Goal: Information Seeking & Learning: Learn about a topic

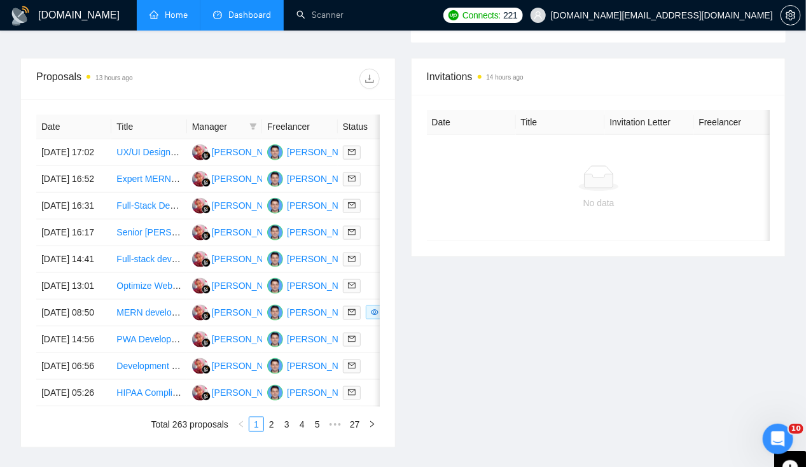
click at [163, 13] on link "Home" at bounding box center [168, 15] width 38 height 11
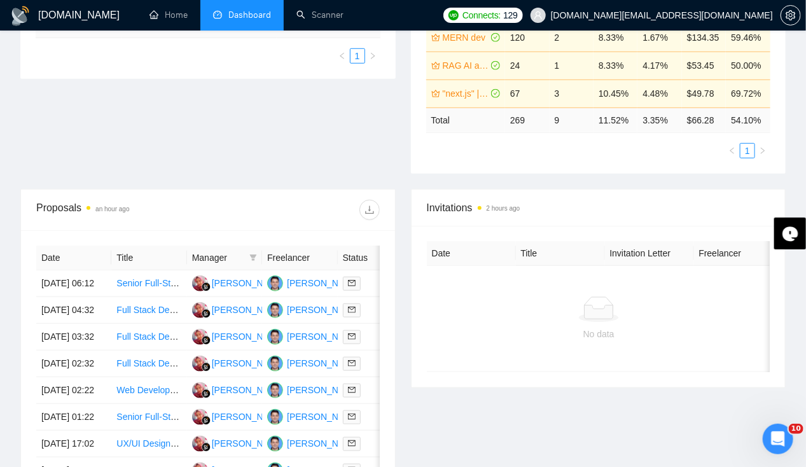
scroll to position [339, 0]
click at [61, 270] on td "14 Oct, 2025 06:12" at bounding box center [73, 283] width 75 height 27
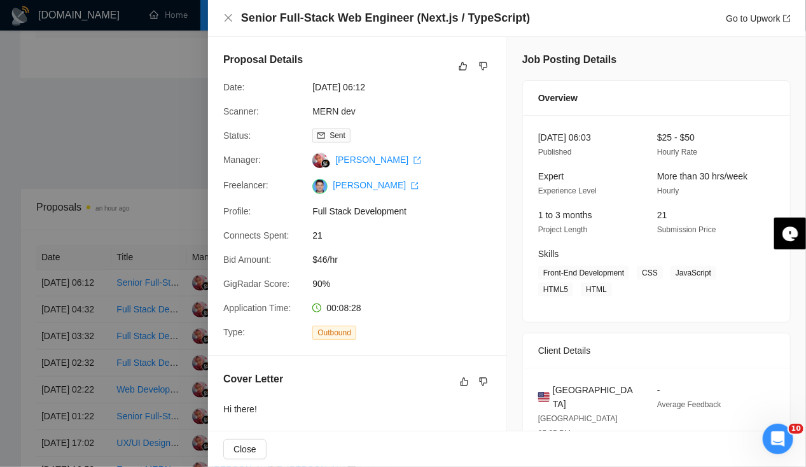
click at [62, 264] on div at bounding box center [403, 233] width 806 height 467
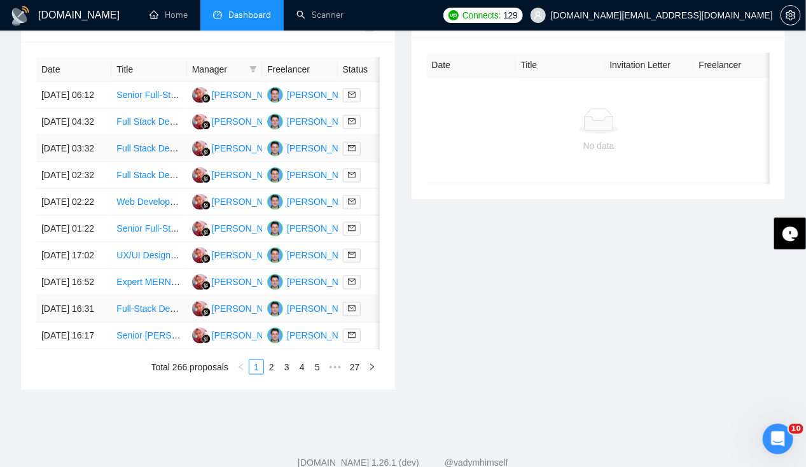
scroll to position [523, 0]
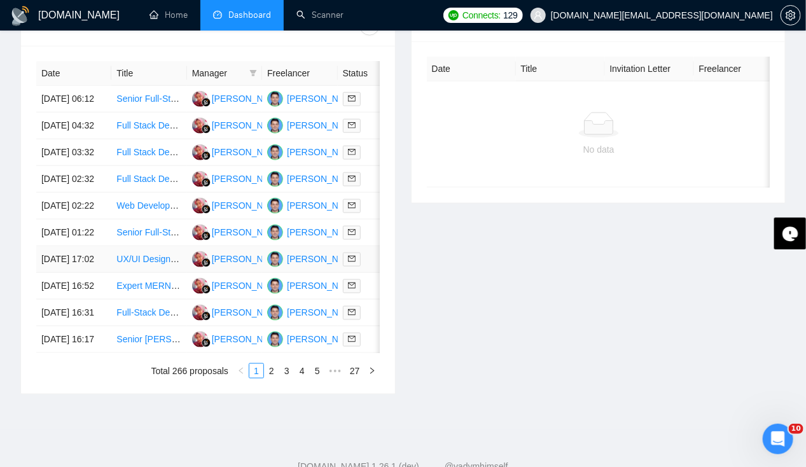
click at [66, 273] on td "13 Oct, 2025 17:02" at bounding box center [73, 259] width 75 height 27
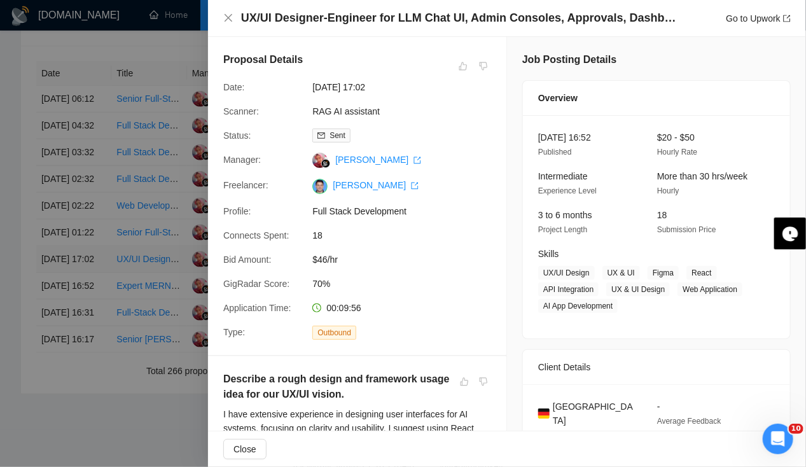
click at [66, 329] on div at bounding box center [403, 233] width 806 height 467
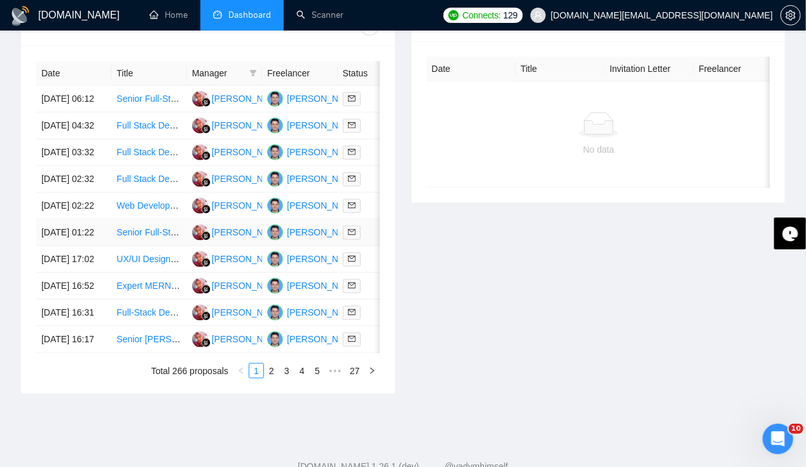
click at [73, 246] on td "14 Oct, 2025 01:22" at bounding box center [73, 232] width 75 height 27
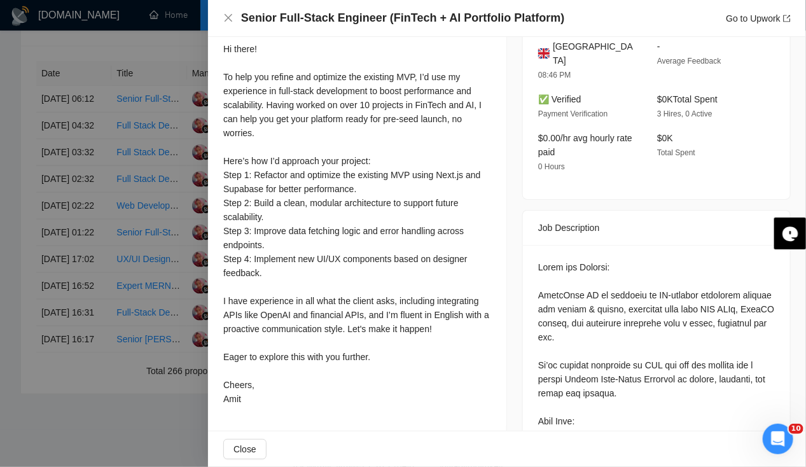
scroll to position [361, 0]
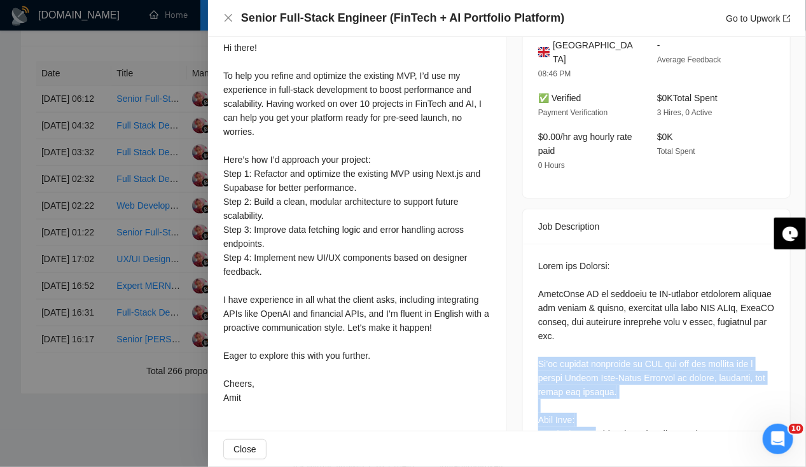
drag, startPoint x: 527, startPoint y: 342, endPoint x: 598, endPoint y: 412, distance: 99.8
drag, startPoint x: 598, startPoint y: 412, endPoint x: 560, endPoint y: 421, distance: 39.2
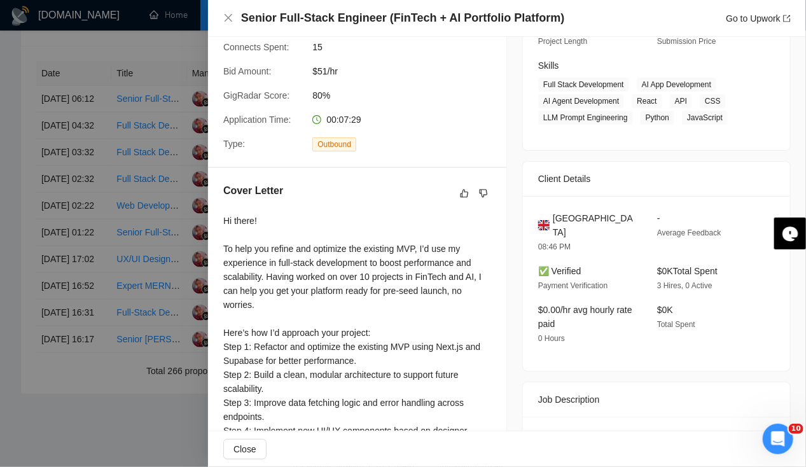
scroll to position [0, 0]
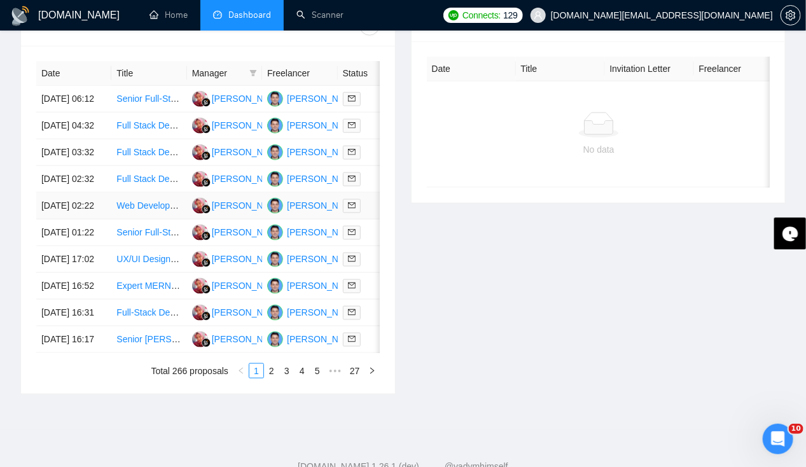
click at [53, 219] on td "14 Oct, 2025 02:22" at bounding box center [73, 206] width 75 height 27
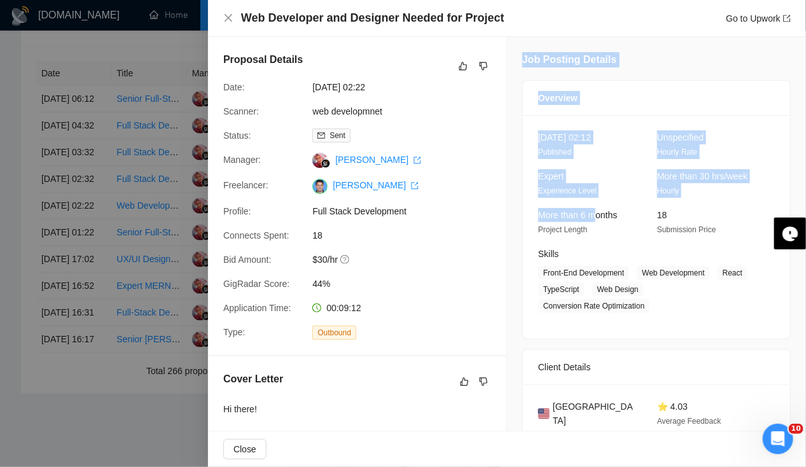
drag, startPoint x: 519, startPoint y: 60, endPoint x: 593, endPoint y: 197, distance: 155.7
click at [593, 197] on div "Job Posting Details Overview 14 Oct, 2025 02:12 Published Unspecified Hourly Ra…" at bounding box center [656, 417] width 299 height 760
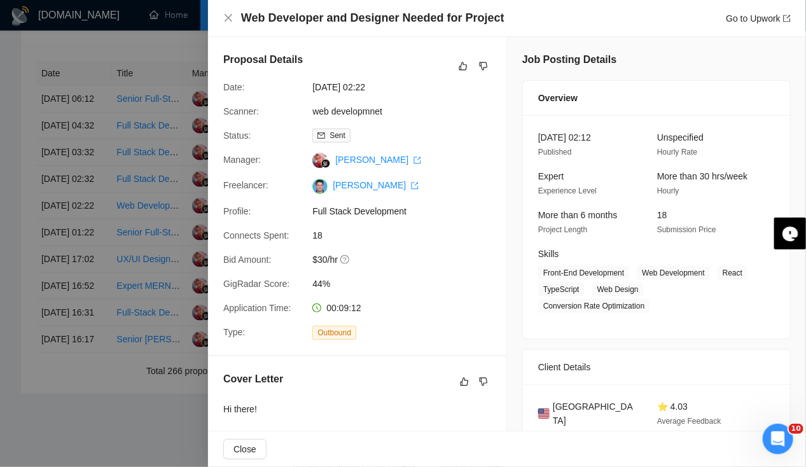
click at [499, 265] on span "$30/hr" at bounding box center [407, 260] width 191 height 14
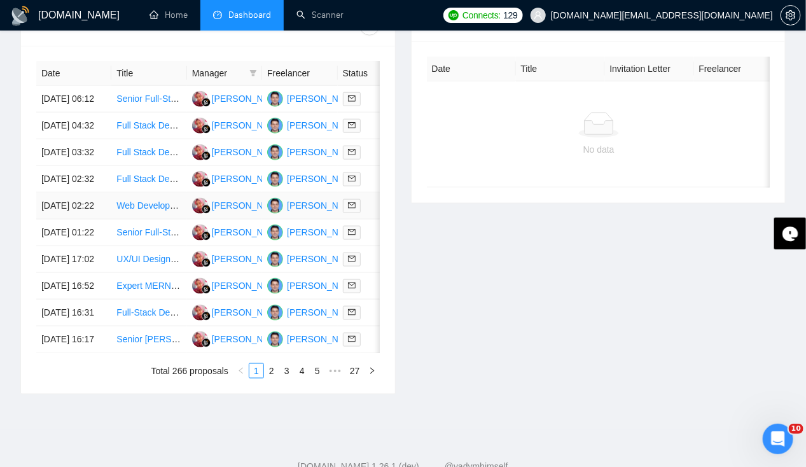
click at [81, 219] on td "14 Oct, 2025 02:22" at bounding box center [73, 206] width 75 height 27
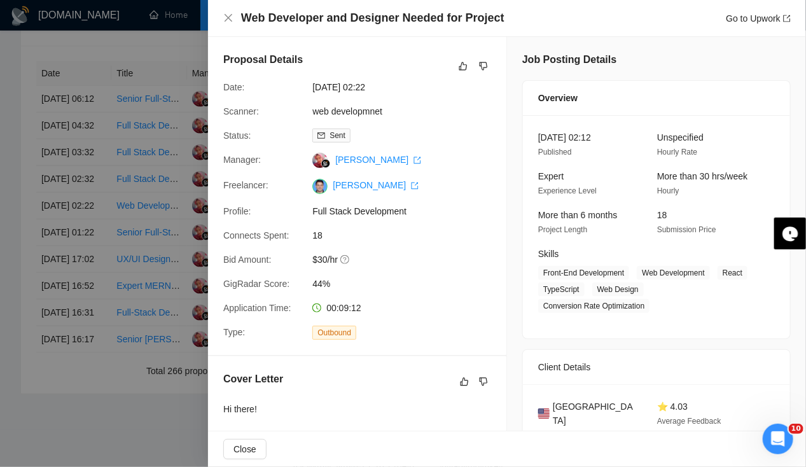
click at [52, 244] on div at bounding box center [403, 233] width 806 height 467
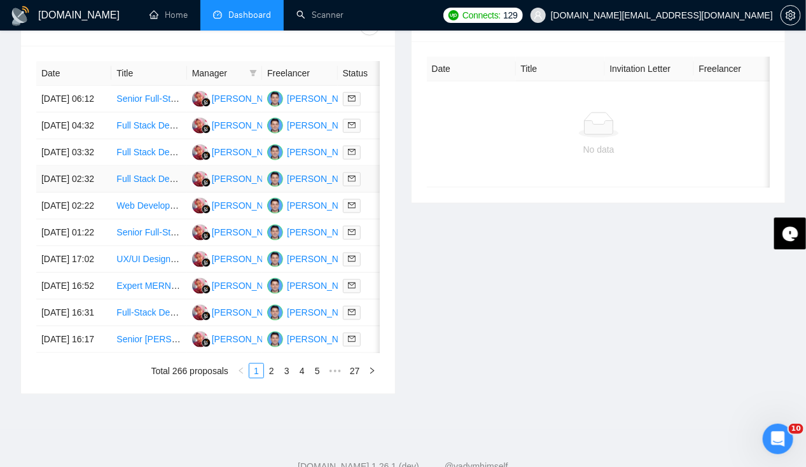
click at [66, 193] on td "14 Oct, 2025 02:32" at bounding box center [73, 179] width 75 height 27
click at [59, 193] on td "14 Oct, 2025 02:32" at bounding box center [73, 179] width 75 height 27
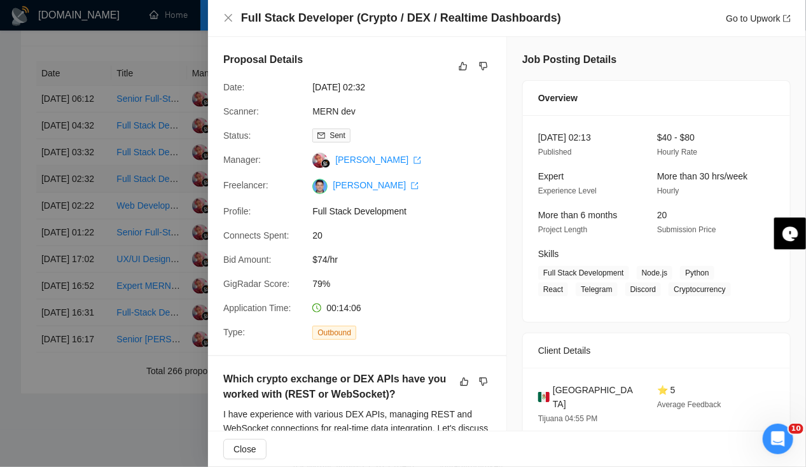
click at [59, 205] on div at bounding box center [403, 233] width 806 height 467
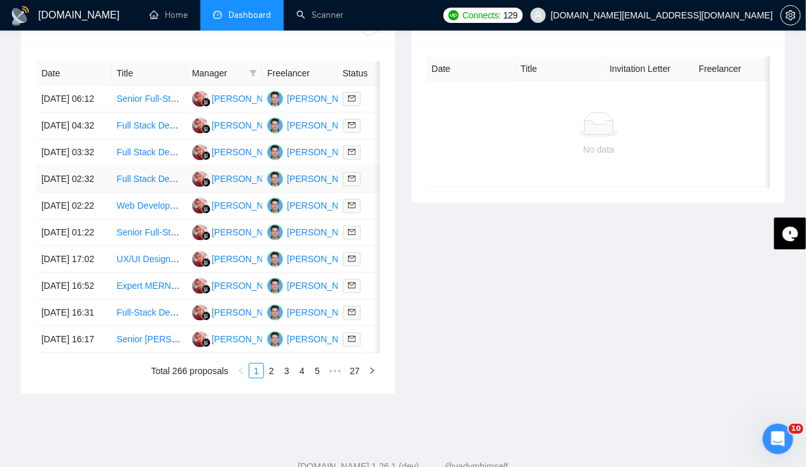
click at [59, 193] on td "14 Oct, 2025 02:32" at bounding box center [73, 179] width 75 height 27
click at [73, 193] on td "14 Oct, 2025 02:32" at bounding box center [73, 179] width 75 height 27
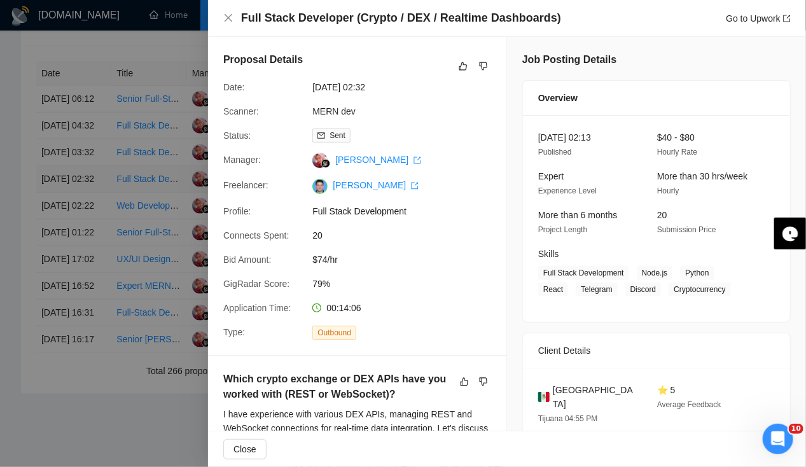
click at [73, 196] on div at bounding box center [403, 233] width 806 height 467
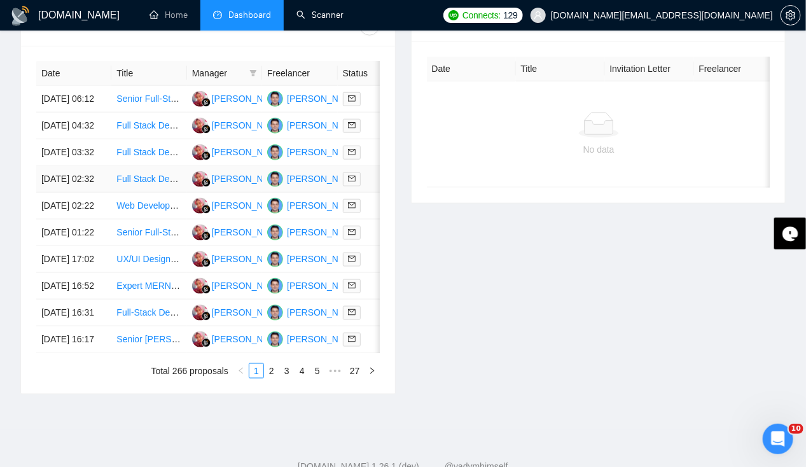
click at [52, 193] on td "14 Oct, 2025 02:32" at bounding box center [73, 179] width 75 height 27
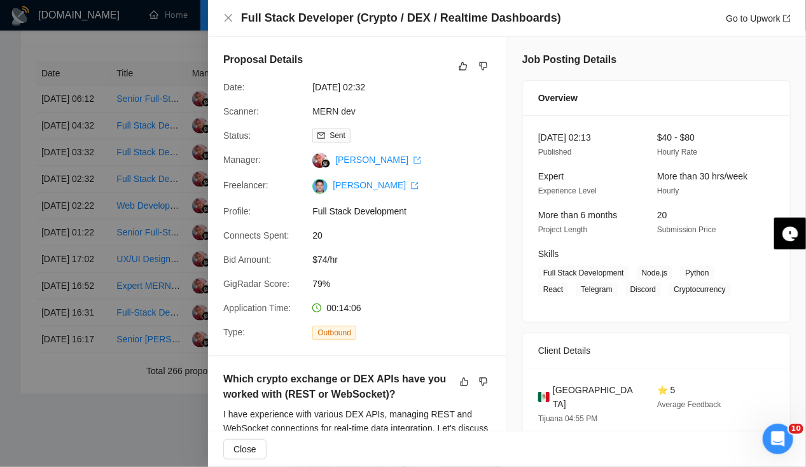
click at [52, 204] on div at bounding box center [403, 233] width 806 height 467
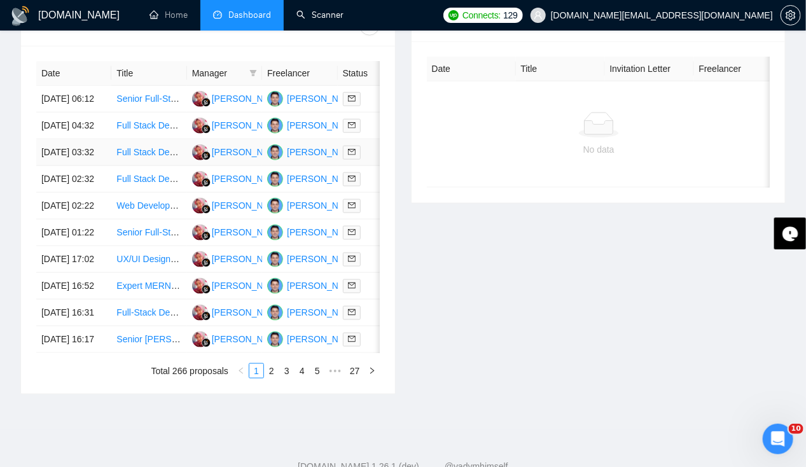
click at [57, 163] on td "14 Oct, 2025 03:32" at bounding box center [73, 152] width 75 height 27
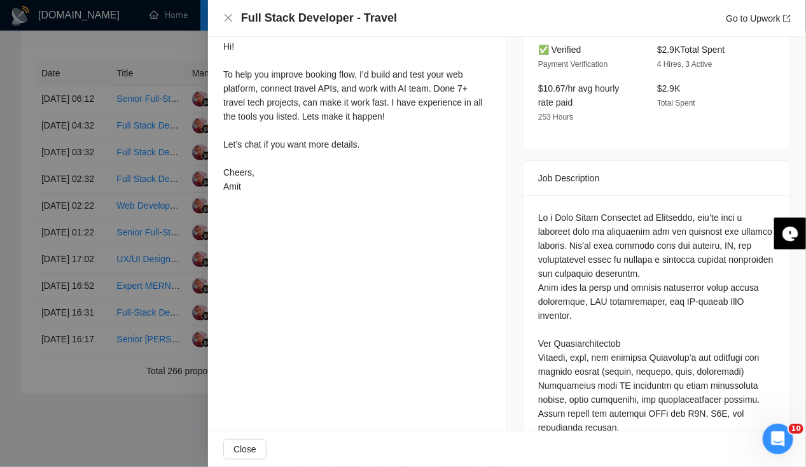
scroll to position [363, 0]
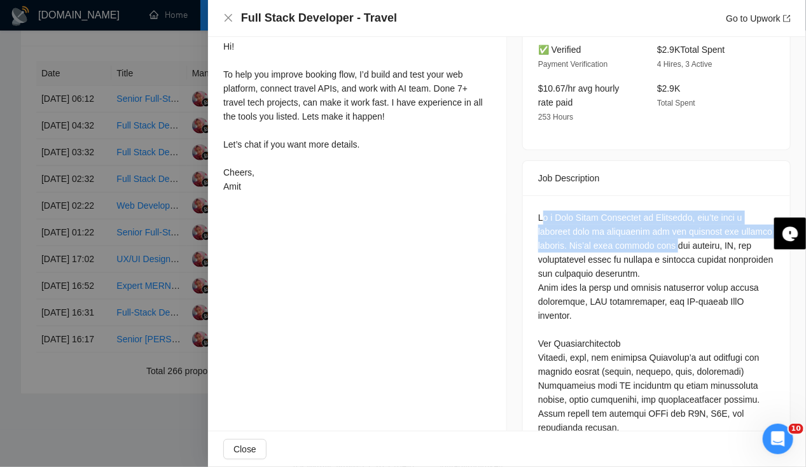
drag, startPoint x: 537, startPoint y: 212, endPoint x: 625, endPoint y: 244, distance: 93.4
click at [625, 244] on div at bounding box center [656, 435] width 237 height 448
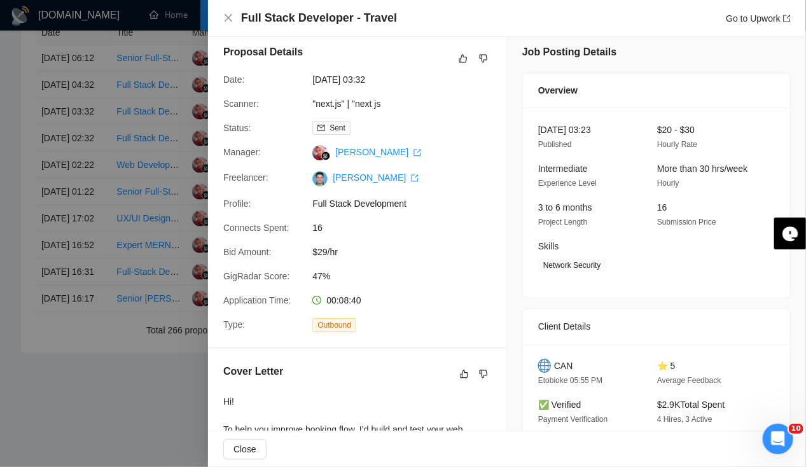
scroll to position [0, 0]
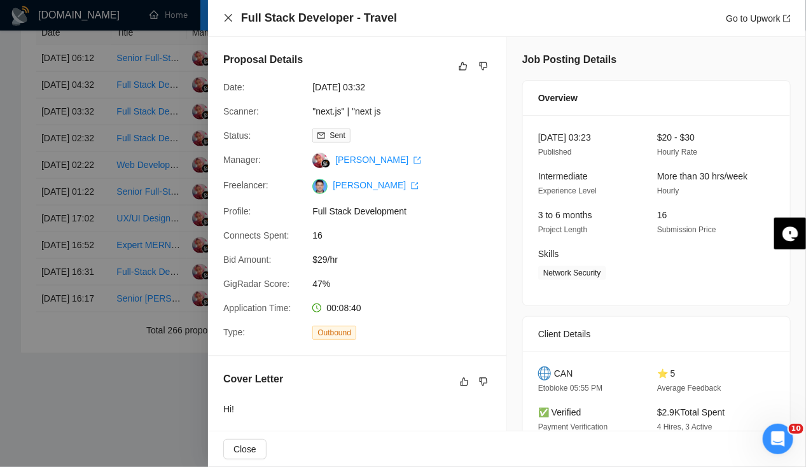
click at [232, 19] on icon "close" at bounding box center [228, 18] width 10 height 10
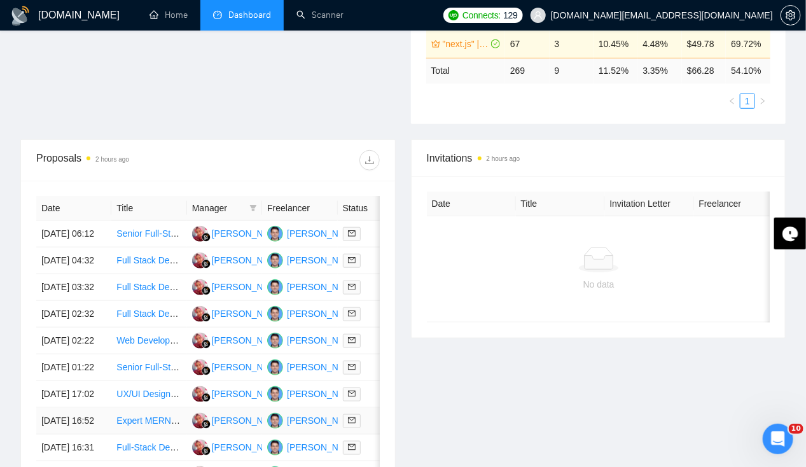
scroll to position [387, 0]
click at [69, 258] on td "14 Oct, 2025 04:32" at bounding box center [73, 261] width 75 height 27
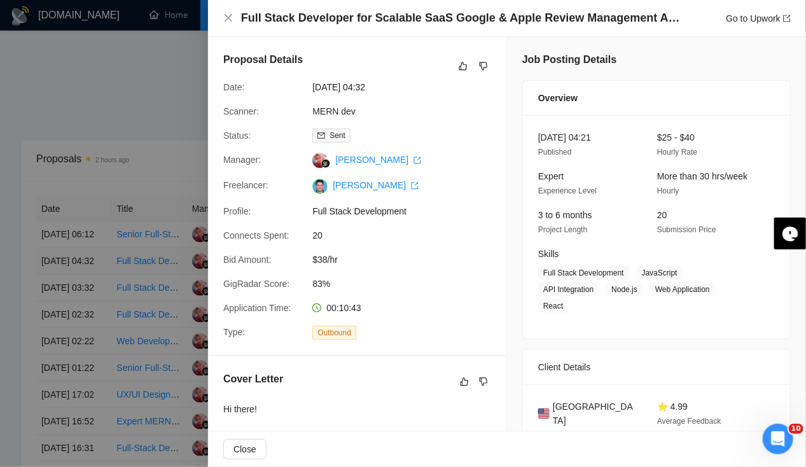
click at [69, 258] on div at bounding box center [403, 233] width 806 height 467
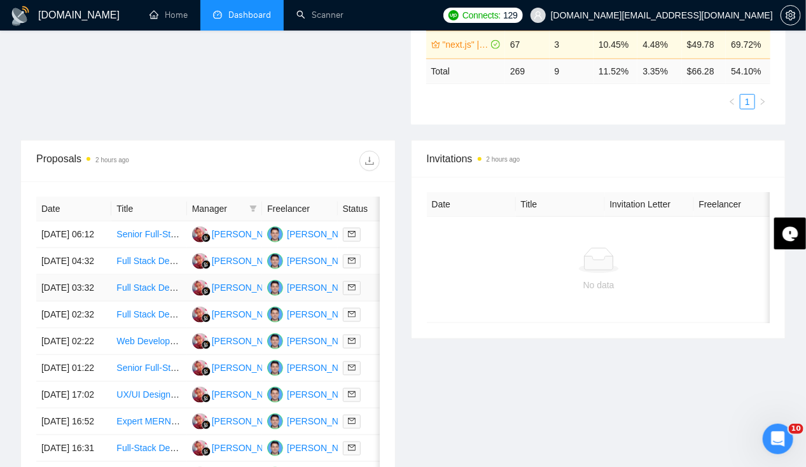
click at [67, 296] on td "14 Oct, 2025 03:32" at bounding box center [73, 288] width 75 height 27
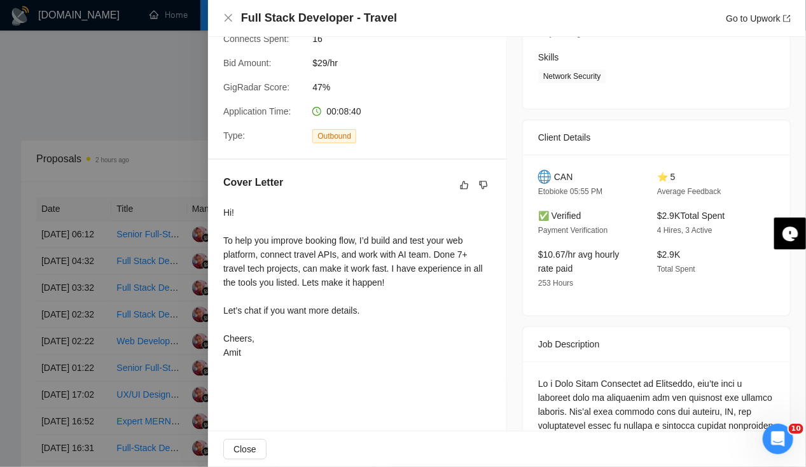
scroll to position [0, 0]
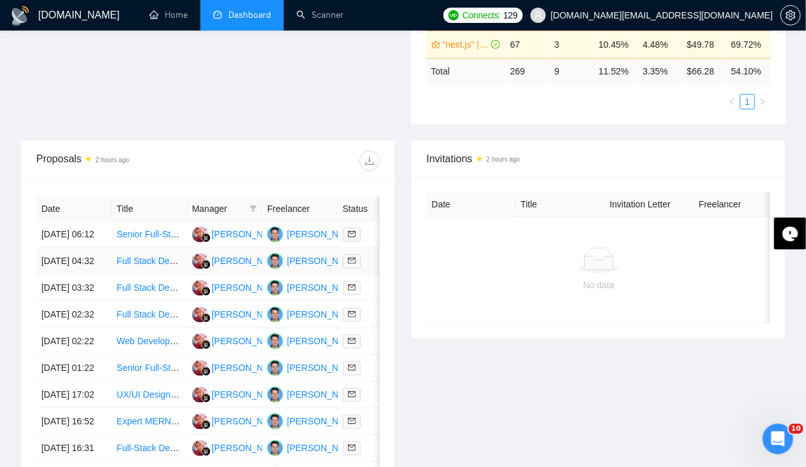
click at [78, 263] on td "14 Oct, 2025 04:32" at bounding box center [73, 261] width 75 height 27
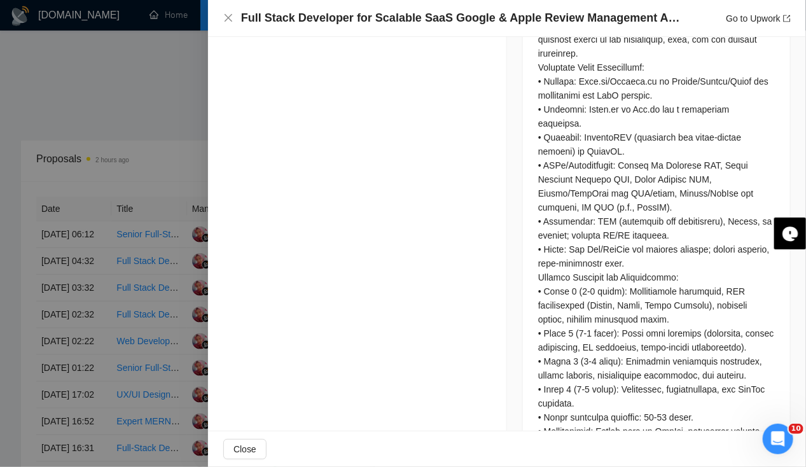
scroll to position [2135, 0]
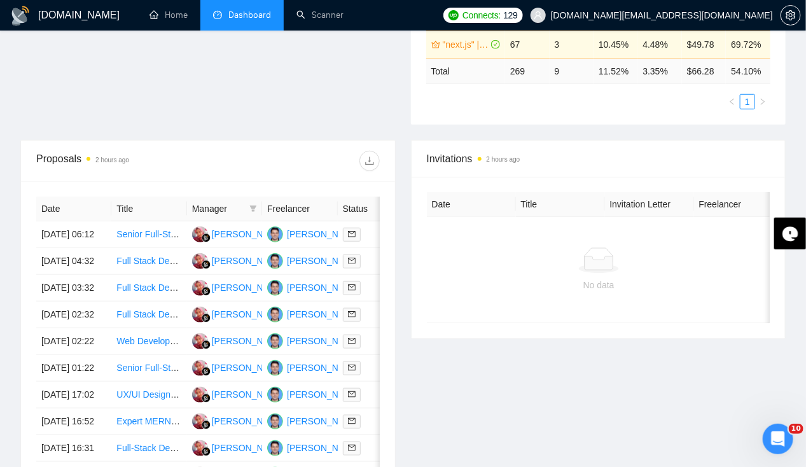
click at [64, 272] on td "14 Oct, 2025 04:32" at bounding box center [73, 261] width 75 height 27
click at [65, 234] on td "14 Oct, 2025 06:12" at bounding box center [73, 234] width 75 height 27
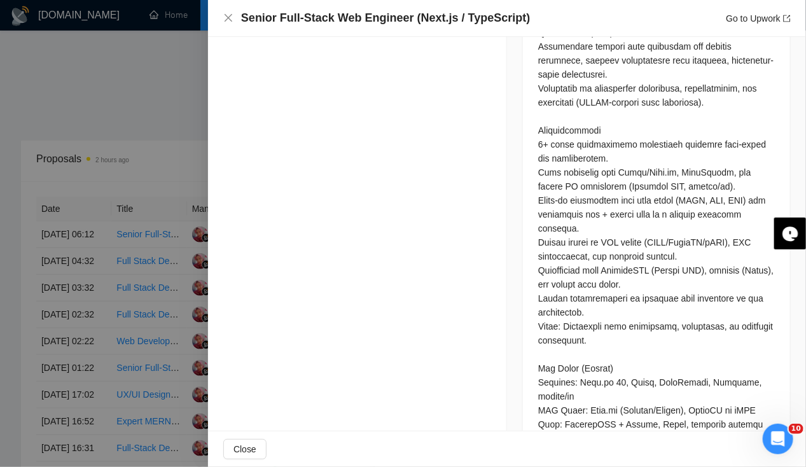
scroll to position [820, 0]
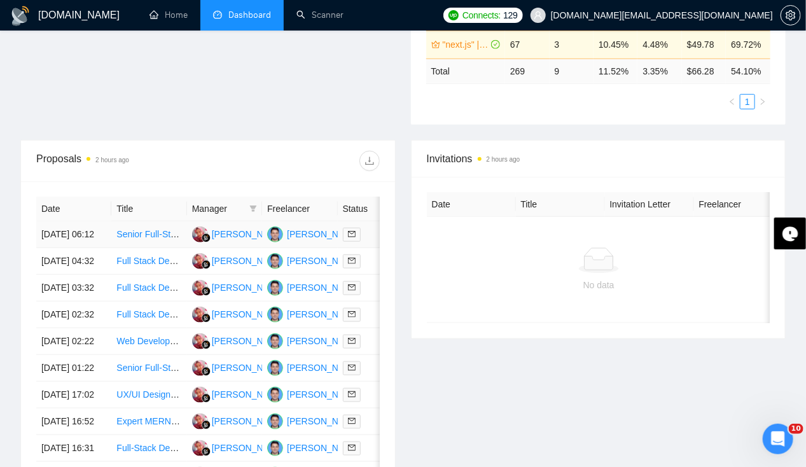
click at [75, 228] on td "14 Oct, 2025 06:12" at bounding box center [73, 234] width 75 height 27
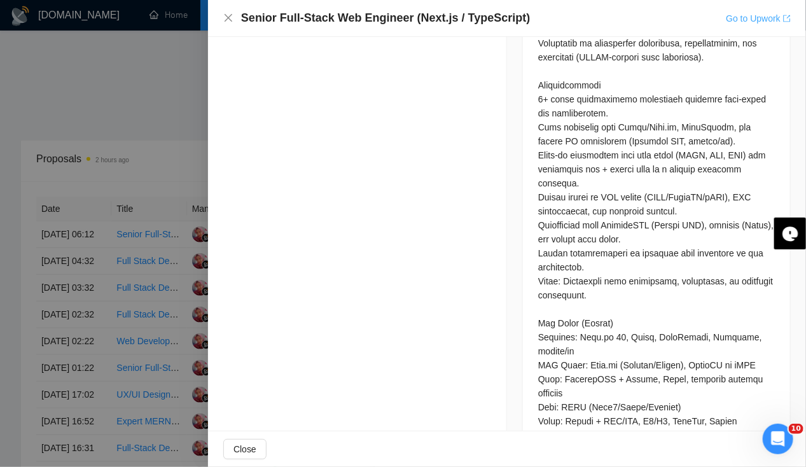
click at [762, 20] on link "Go to Upwork" at bounding box center [758, 18] width 65 height 10
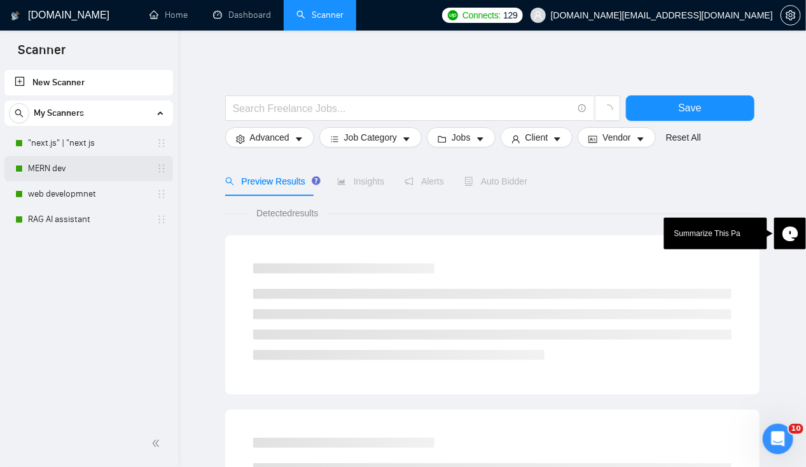
click at [52, 172] on link "MERN dev" at bounding box center [88, 168] width 121 height 25
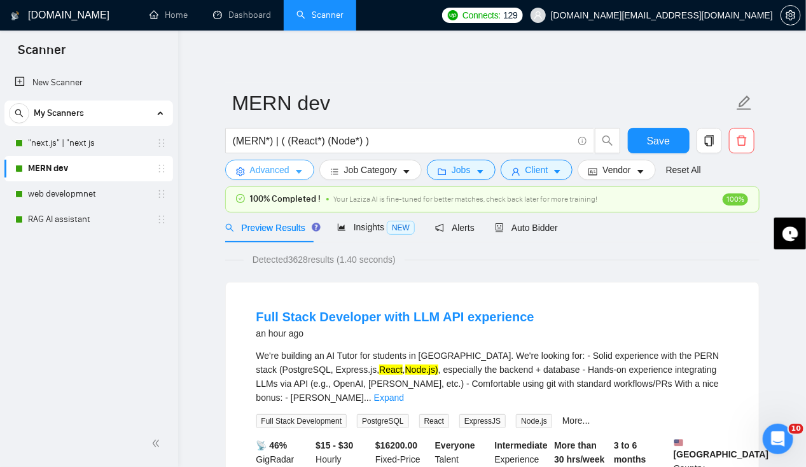
click at [297, 169] on icon "caret-down" at bounding box center [298, 171] width 9 height 9
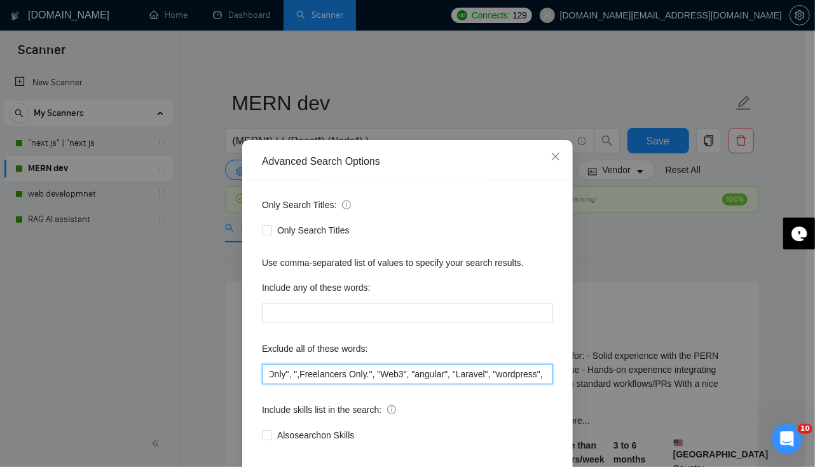
scroll to position [0, 1411]
drag, startPoint x: 410, startPoint y: 380, endPoint x: 689, endPoint y: 378, distance: 279.9
click at [689, 378] on div "Advanced Search Options Only Search Titles: Only Search Titles Use comma-separa…" at bounding box center [407, 233] width 815 height 467
click at [544, 374] on input "".net","Cybersecurity","this job is not open to teams", "this job is not open t…" at bounding box center [407, 374] width 291 height 20
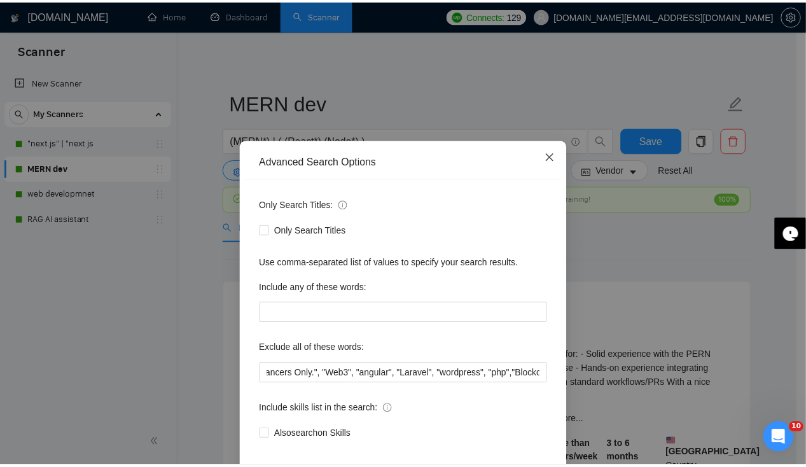
scroll to position [0, 0]
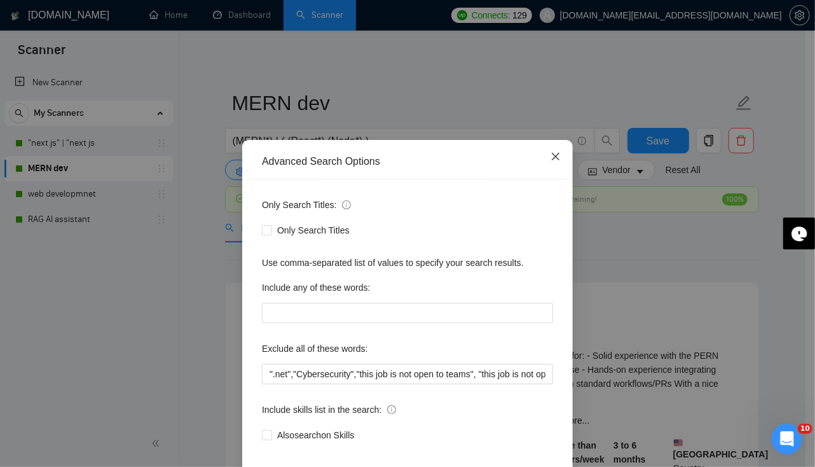
click at [553, 157] on icon "close" at bounding box center [556, 156] width 10 height 10
